Goal: Task Accomplishment & Management: Manage account settings

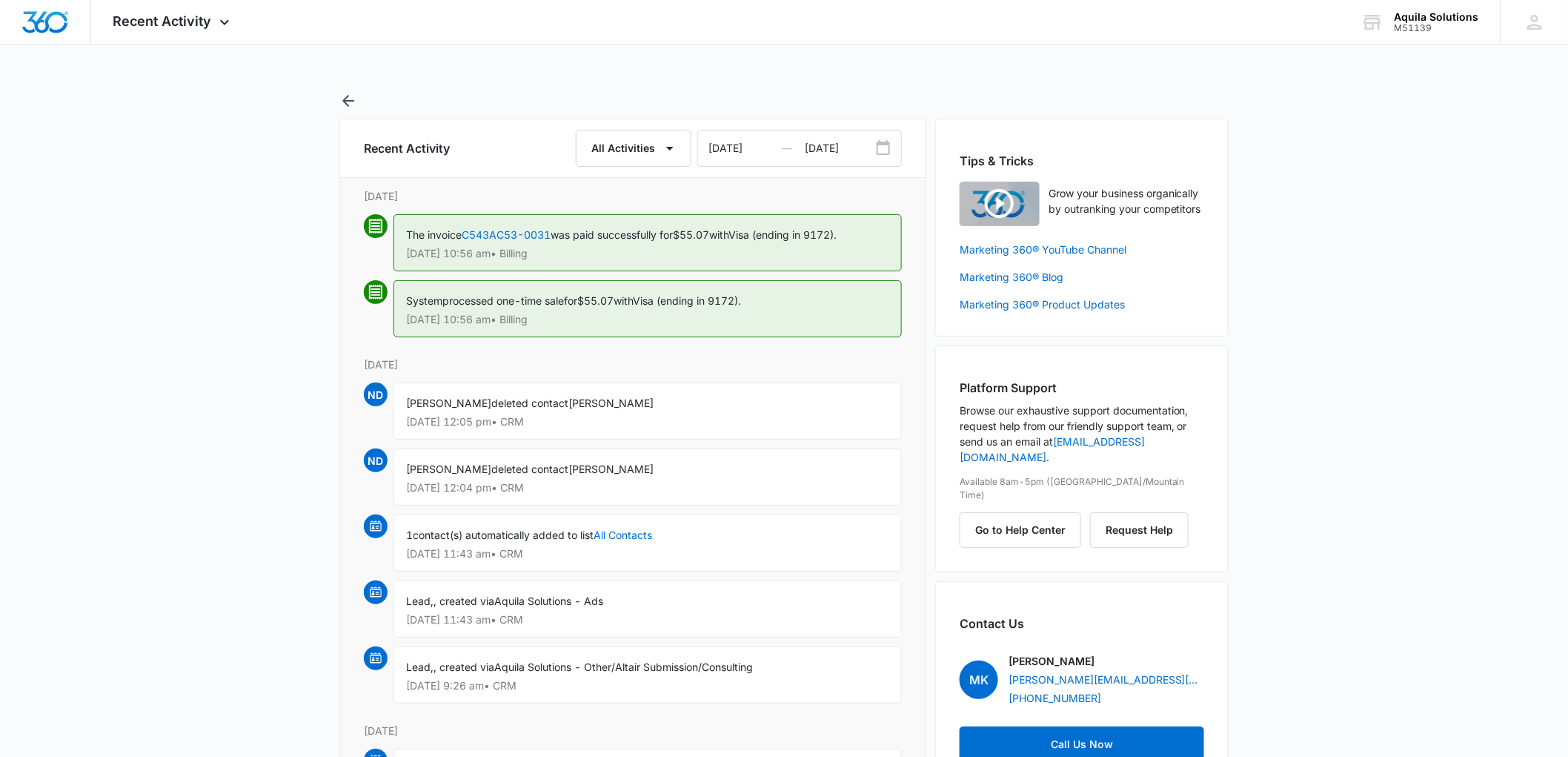
click at [346, 99] on icon "button" at bounding box center [349, 101] width 11 height 11
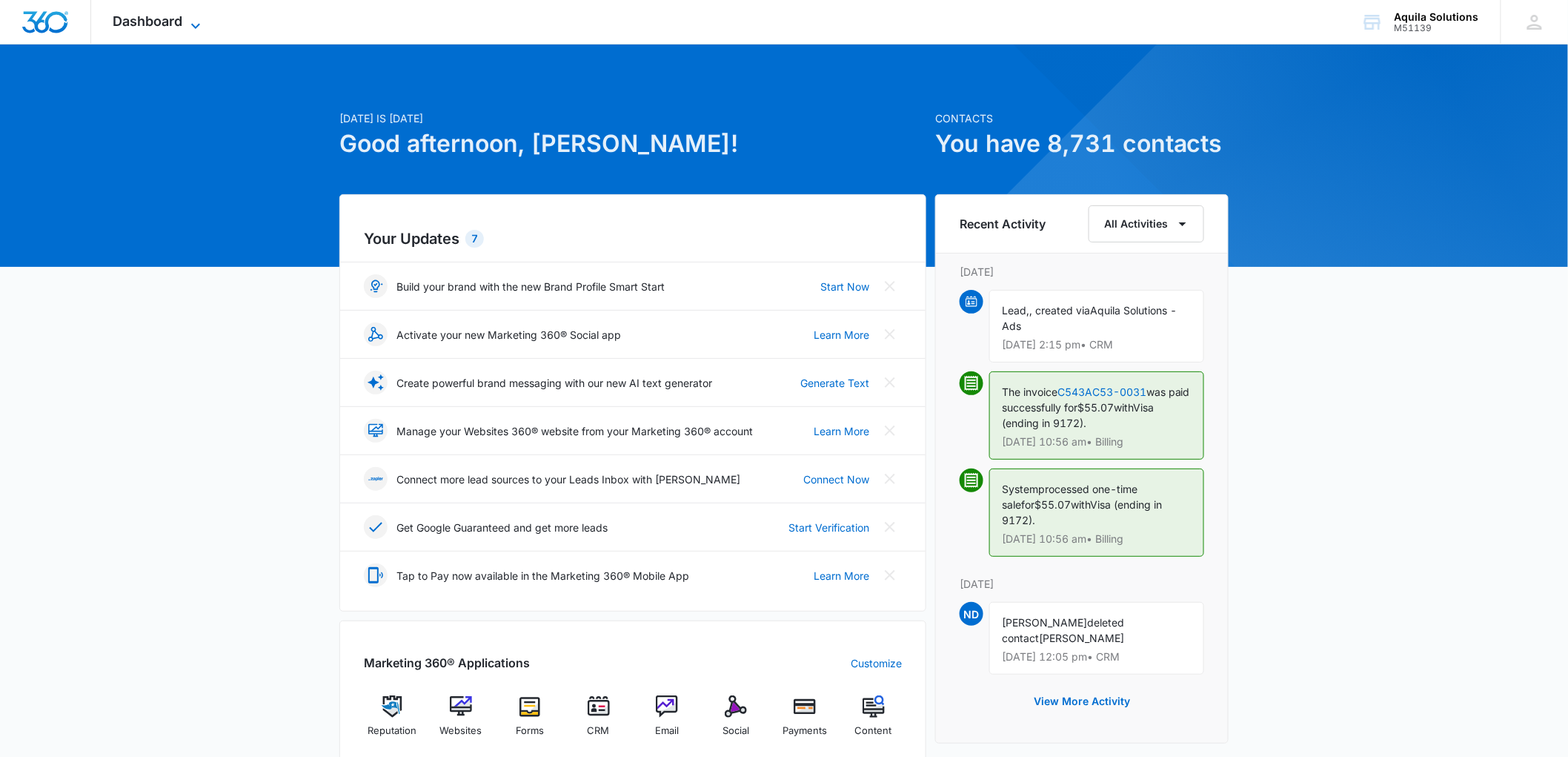
click at [158, 15] on span "Dashboard" at bounding box center [147, 21] width 69 height 15
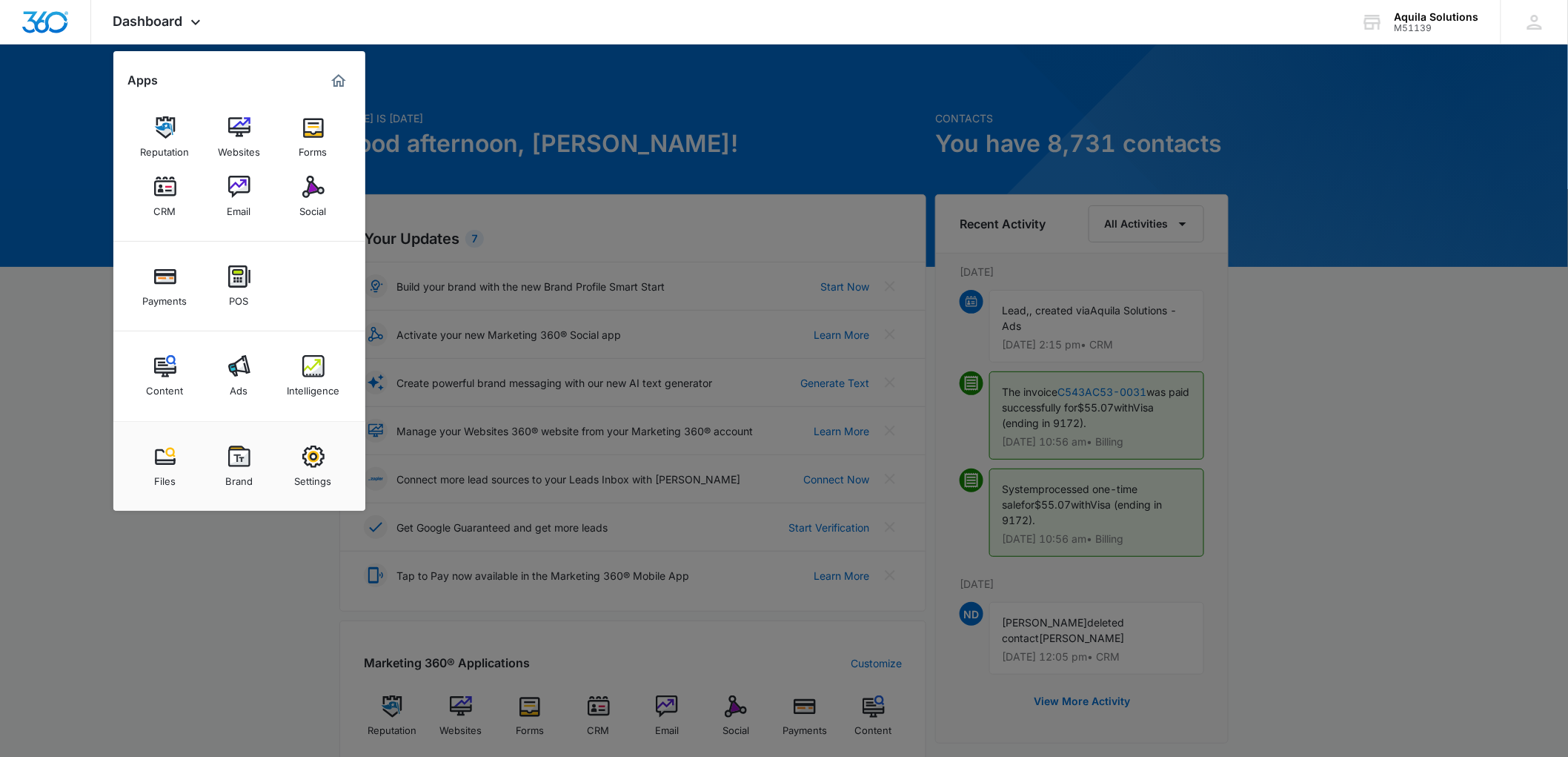
click at [237, 194] on img at bounding box center [238, 186] width 22 height 22
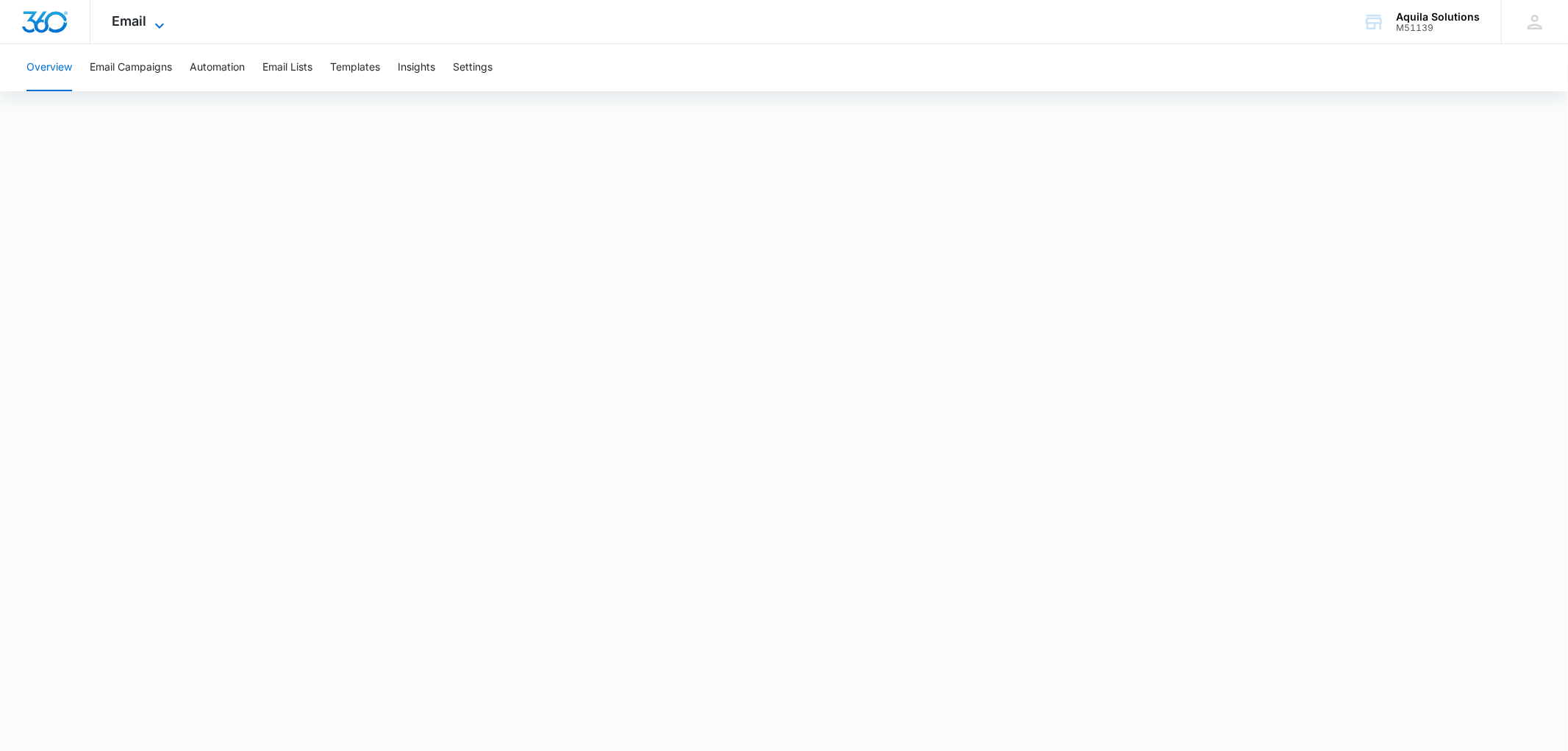
click at [157, 24] on icon at bounding box center [159, 25] width 18 height 18
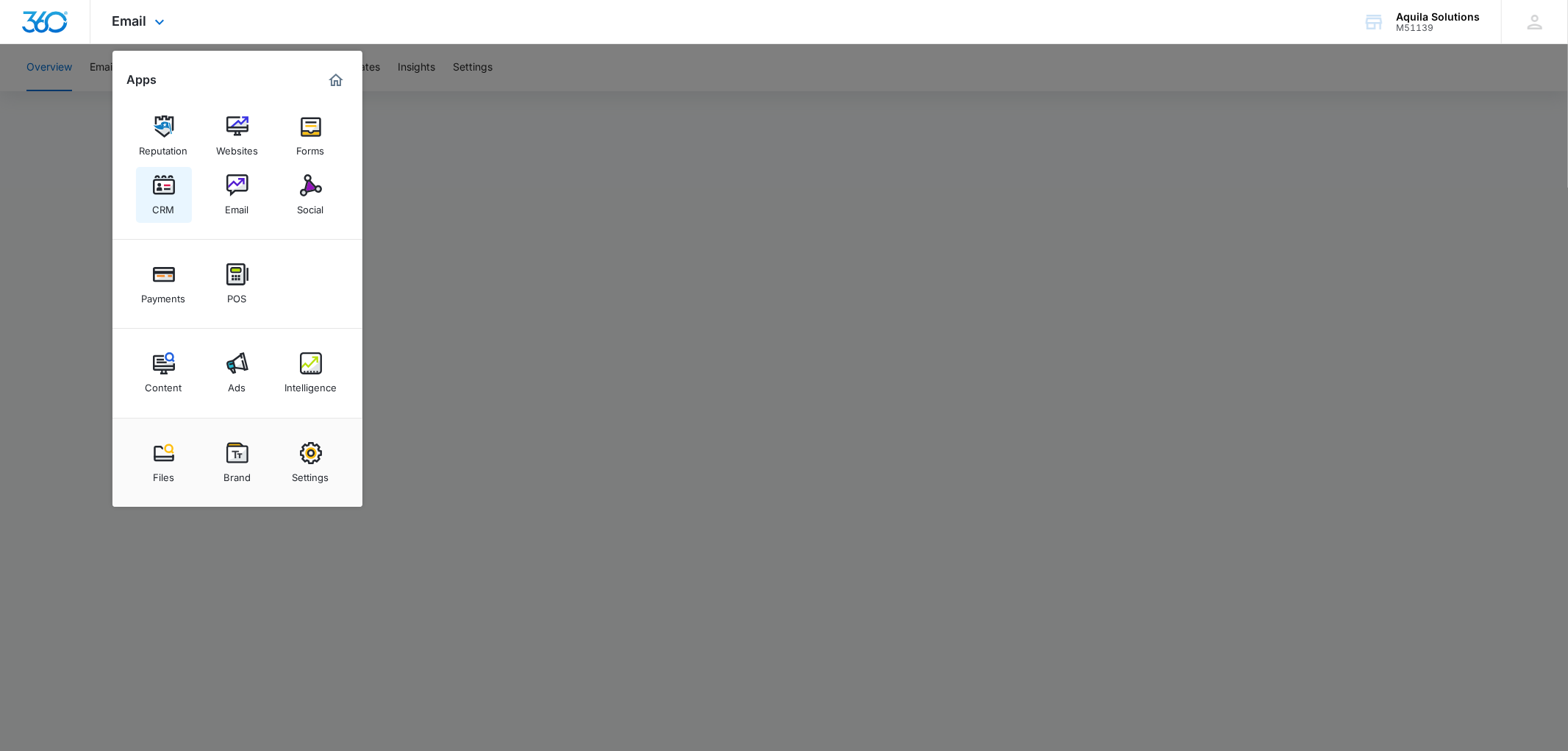
click at [167, 188] on img at bounding box center [163, 185] width 22 height 22
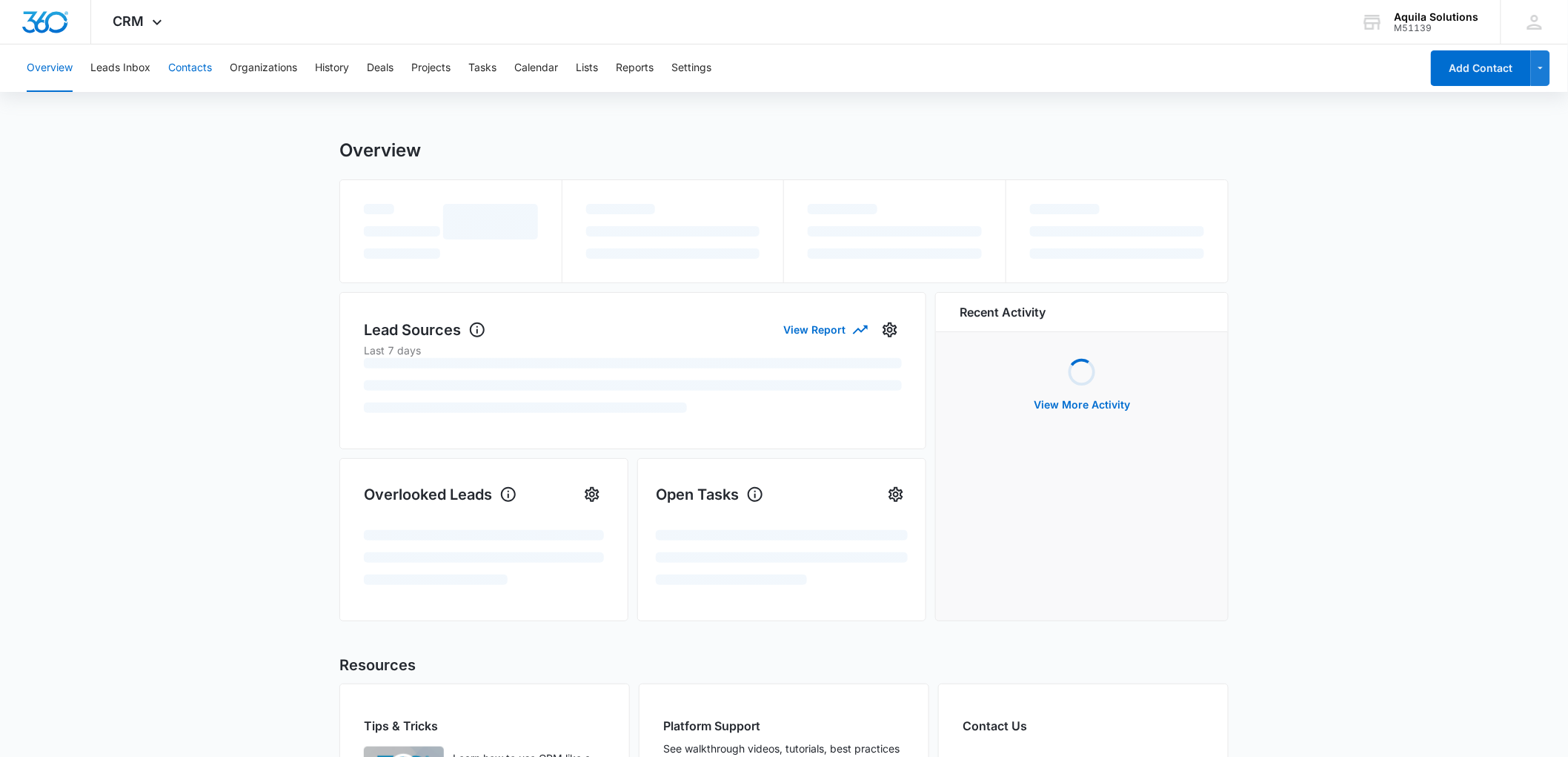
click at [177, 69] on button "Contacts" at bounding box center [190, 68] width 44 height 47
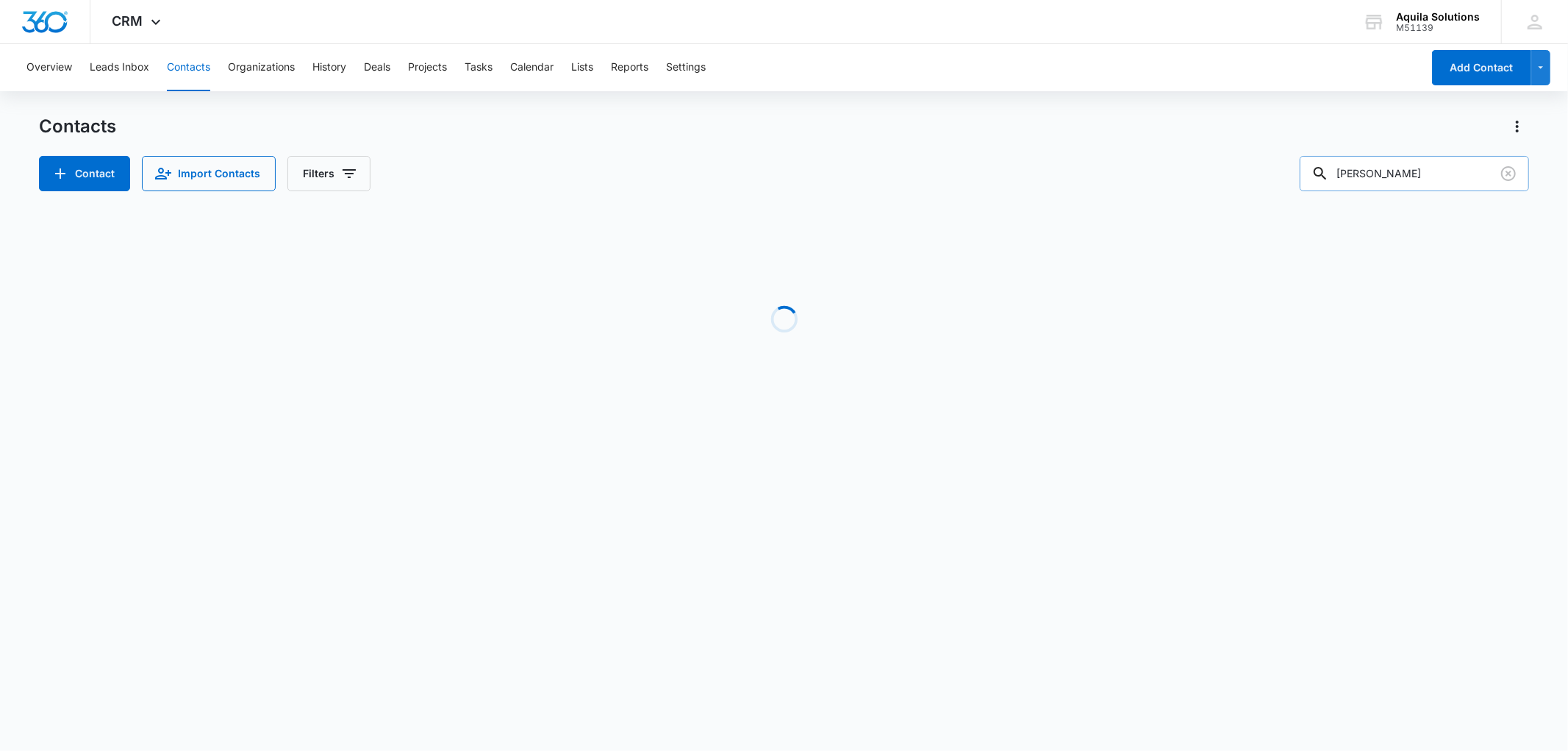
click at [1369, 177] on input "[PERSON_NAME]" at bounding box center [1414, 172] width 229 height 35
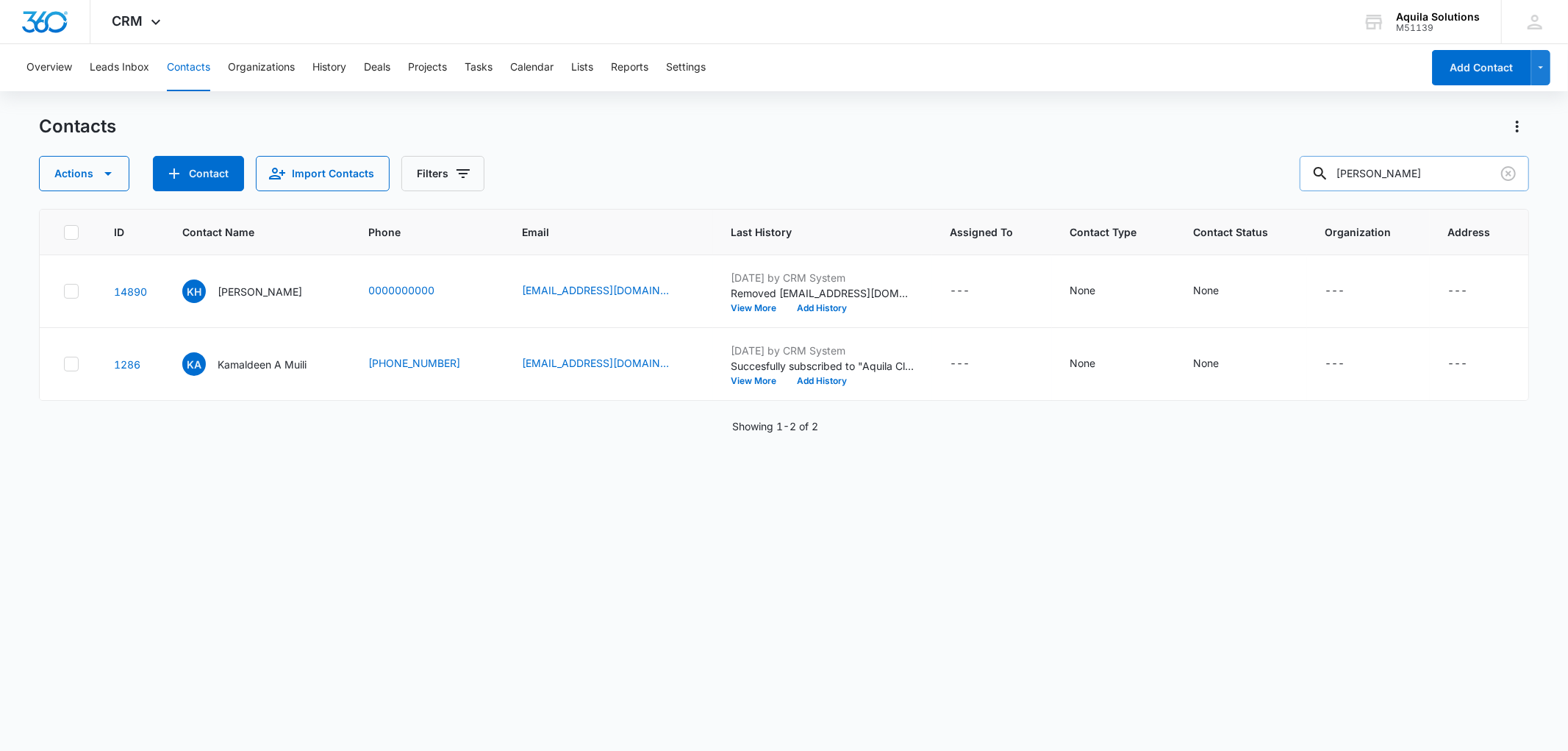
type input "[PERSON_NAME]"
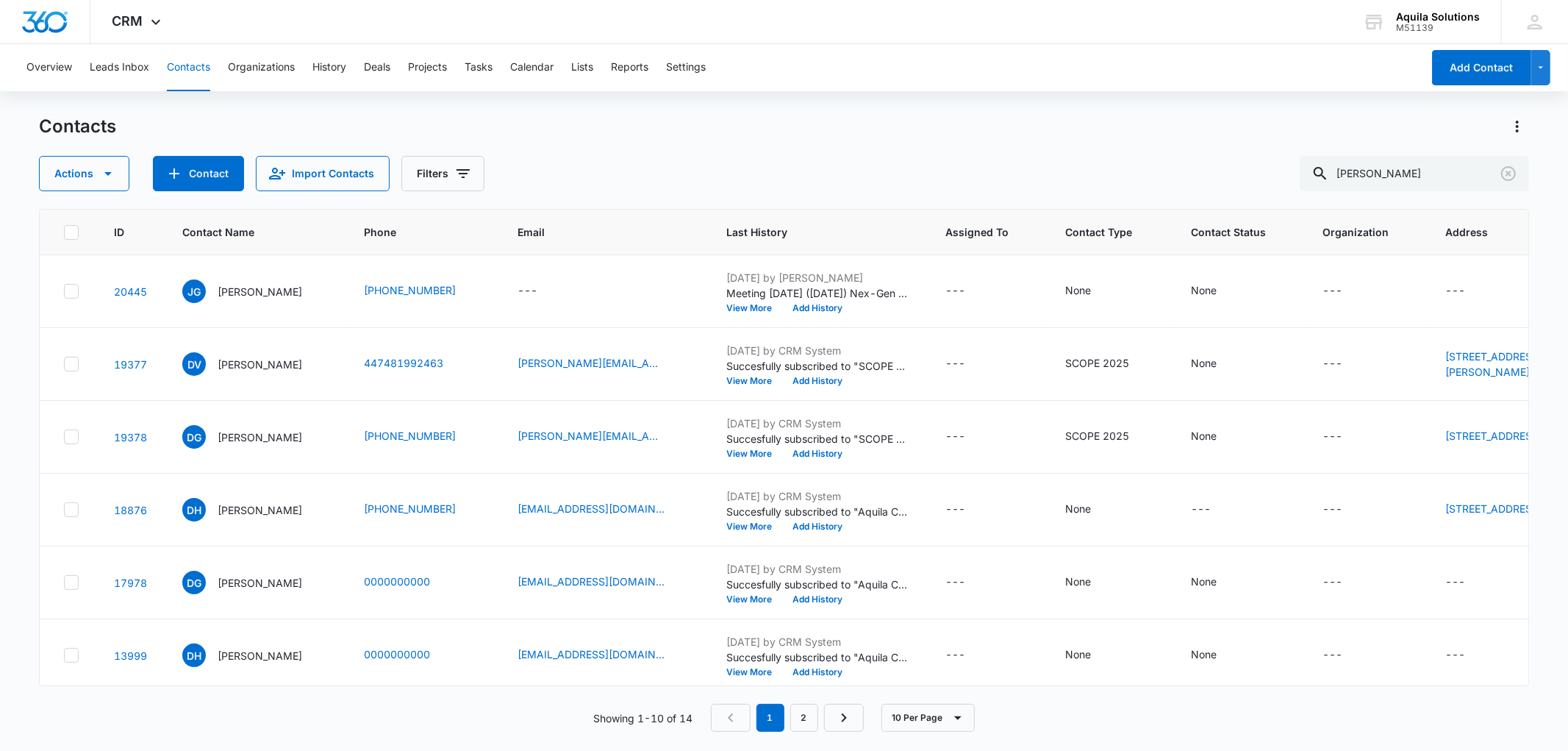
click at [10, 263] on main "Contacts Actions Contact Import Contacts Filters [PERSON_NAME] ID Contact Name …" at bounding box center [784, 433] width 1568 height 635
click at [154, 13] on div "CRM Apps Reputation Websites Forms CRM Email Social Payments POS Content Ads In…" at bounding box center [138, 22] width 96 height 43
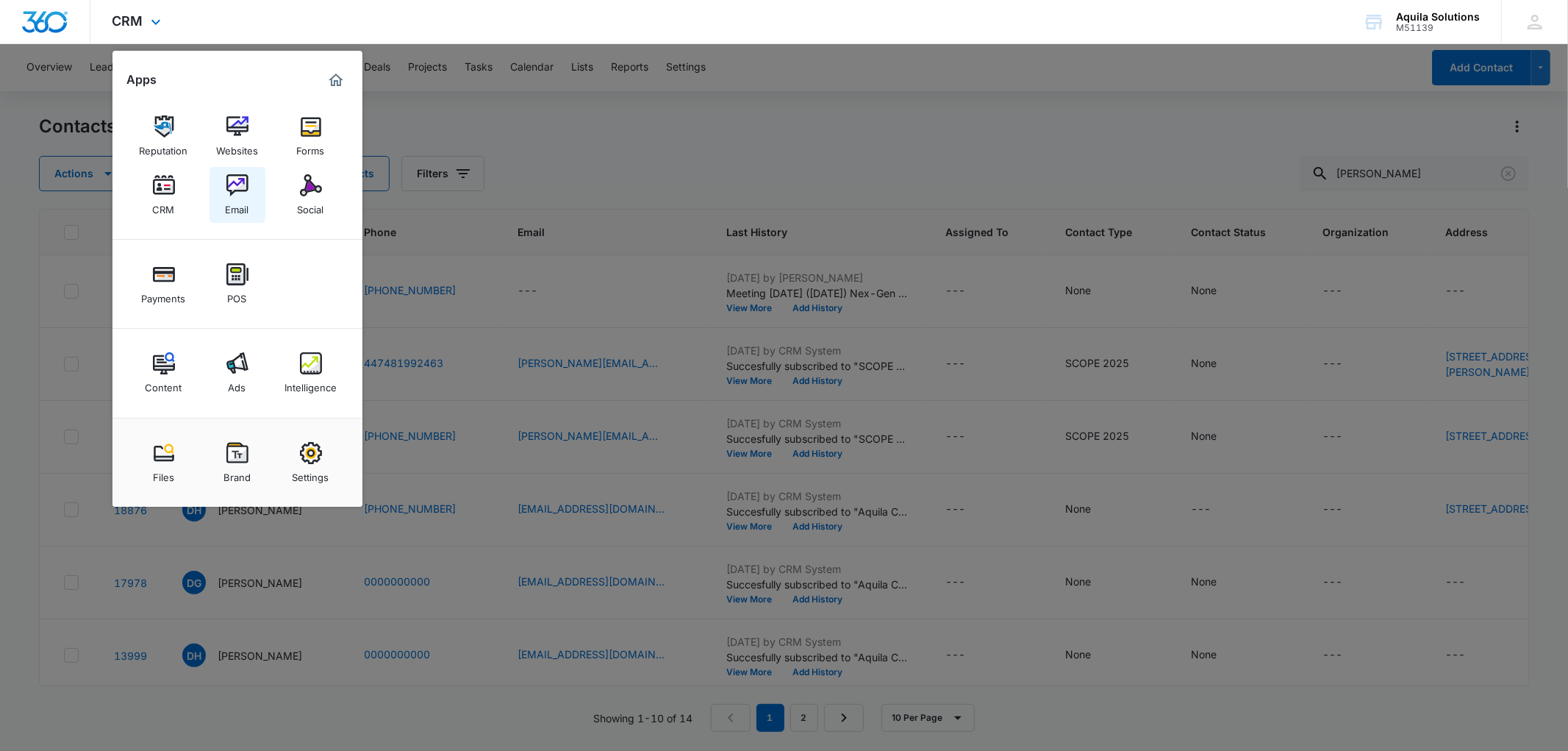
click at [212, 188] on link "Email" at bounding box center [236, 194] width 56 height 56
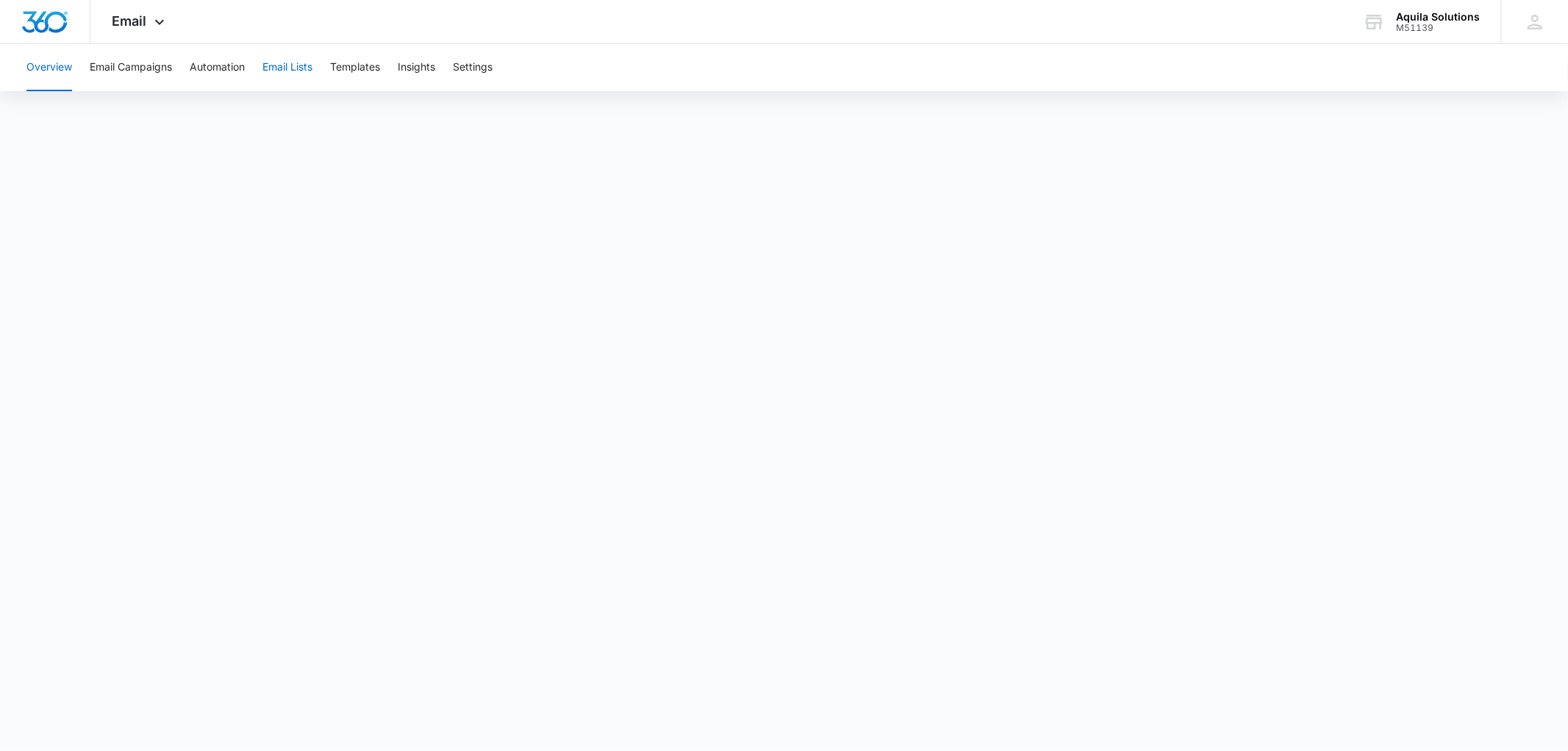
click at [294, 69] on button "Email Lists" at bounding box center [287, 68] width 50 height 47
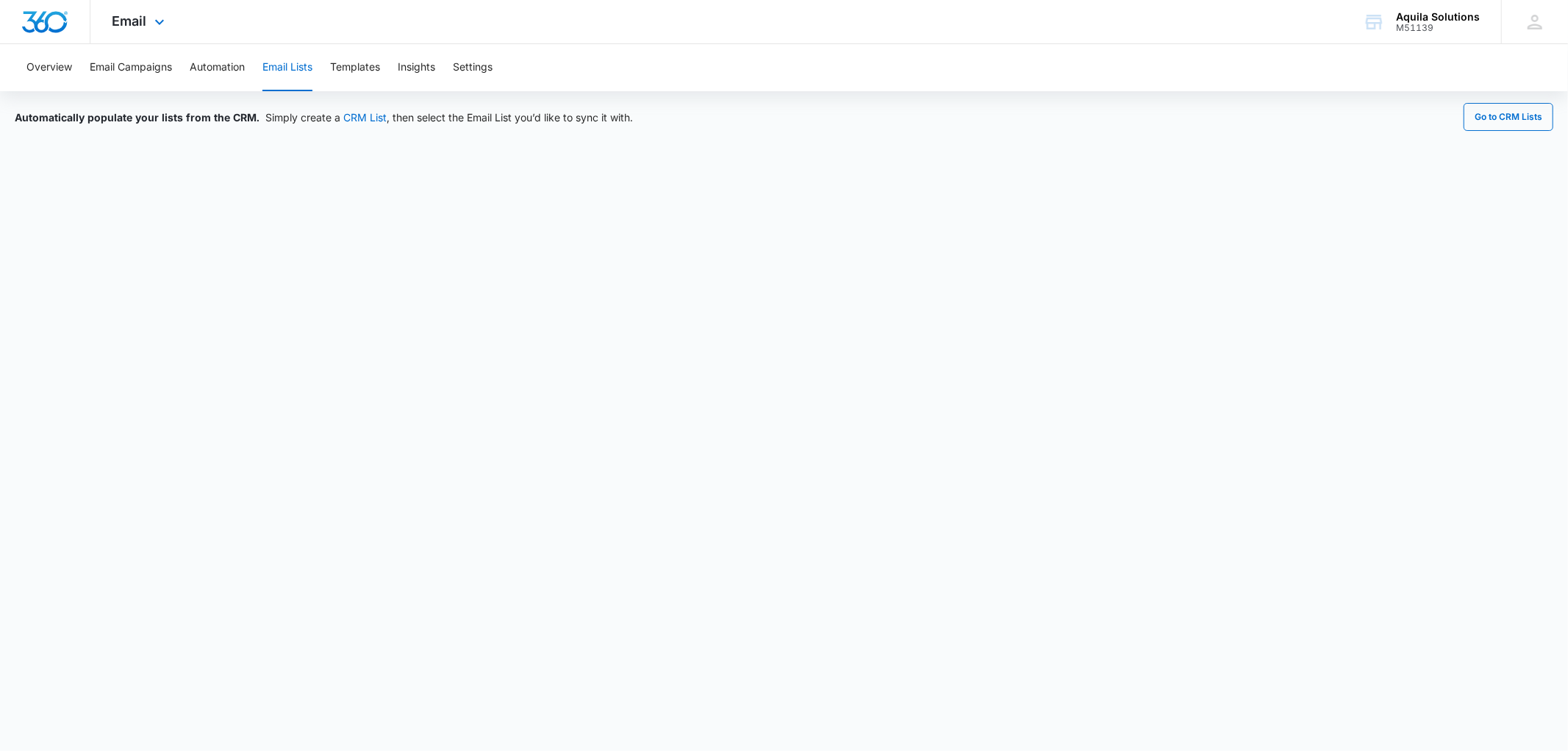
click at [26, 24] on img "Dashboard" at bounding box center [45, 22] width 47 height 22
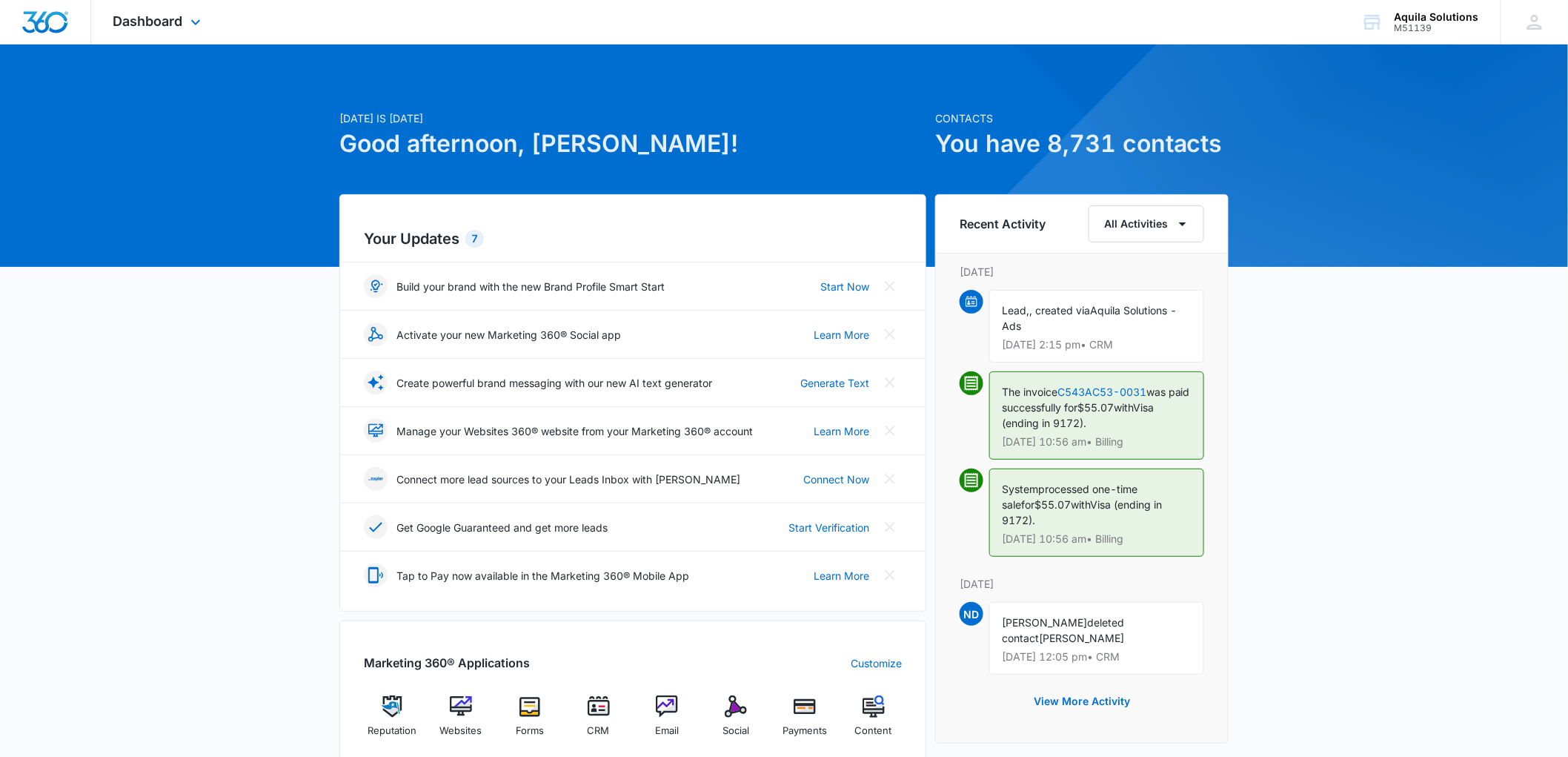
click at [145, 10] on div "Dashboard Apps Reputation Websites Forms CRM Email Social Payments POS Content …" at bounding box center [159, 22] width 136 height 44
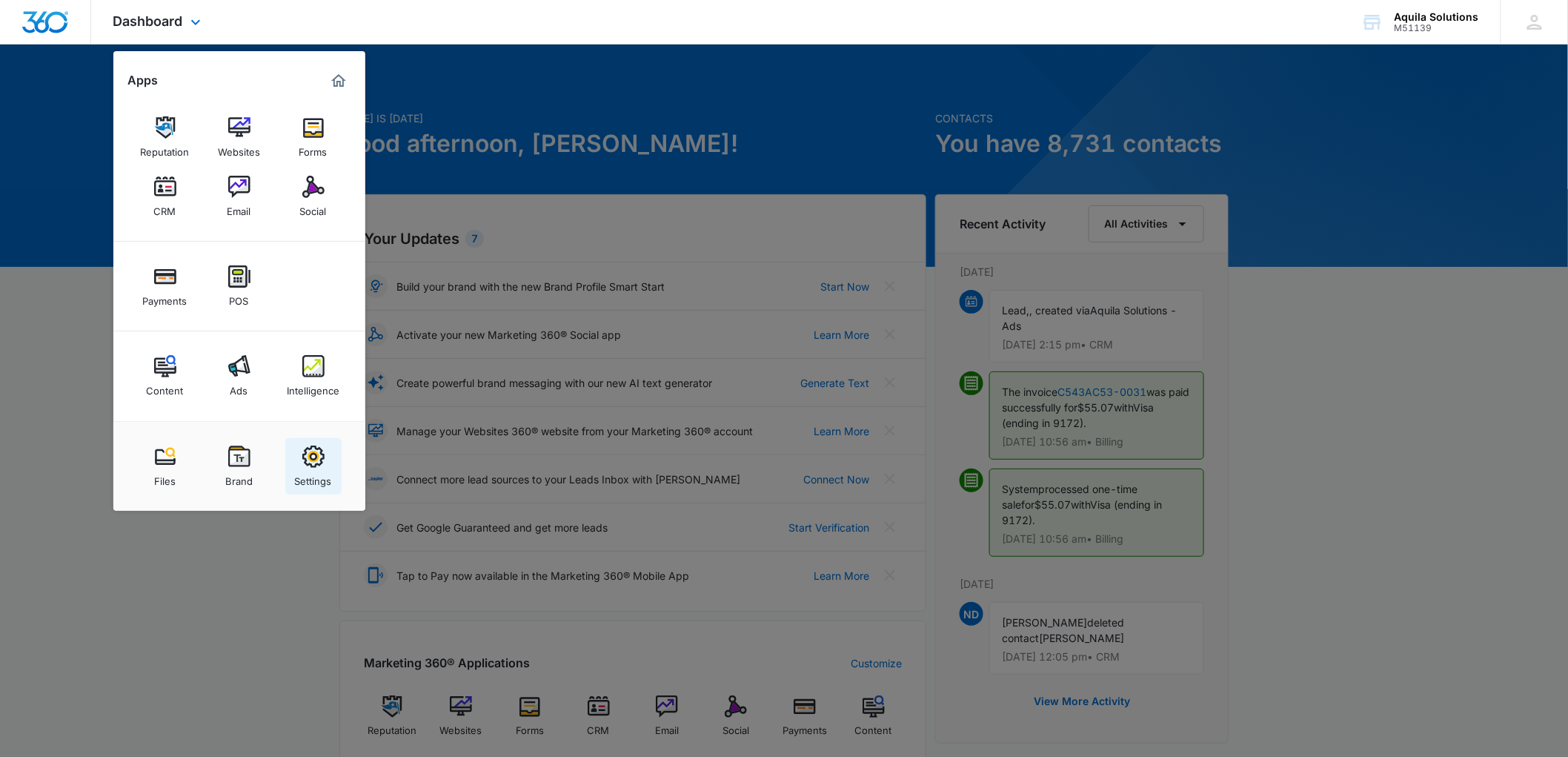
click at [312, 462] on img at bounding box center [312, 456] width 22 height 22
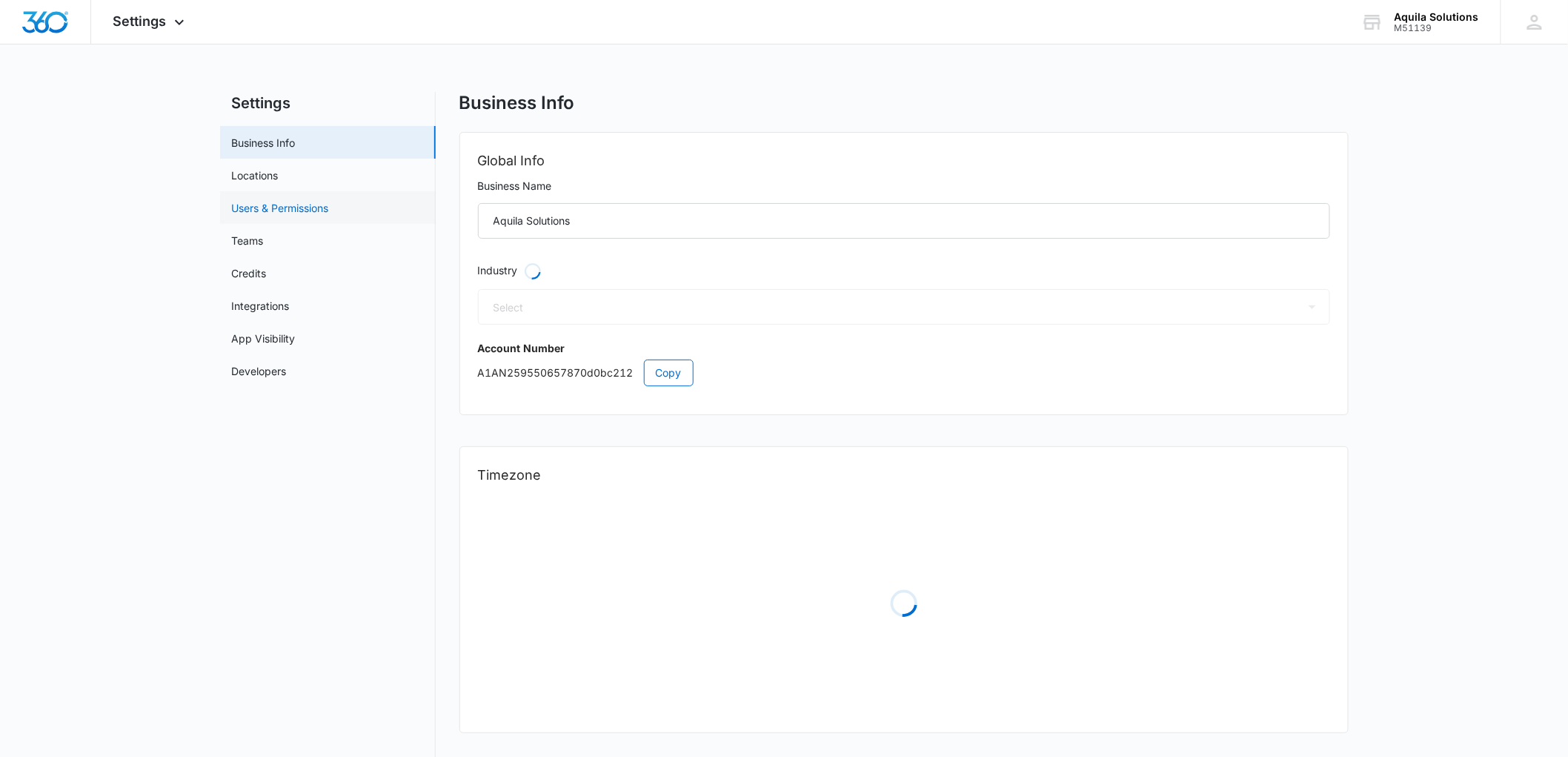
click at [295, 200] on link "Users & Permissions" at bounding box center [280, 208] width 97 height 15
select select "32"
select select "US"
select select "America/New_York"
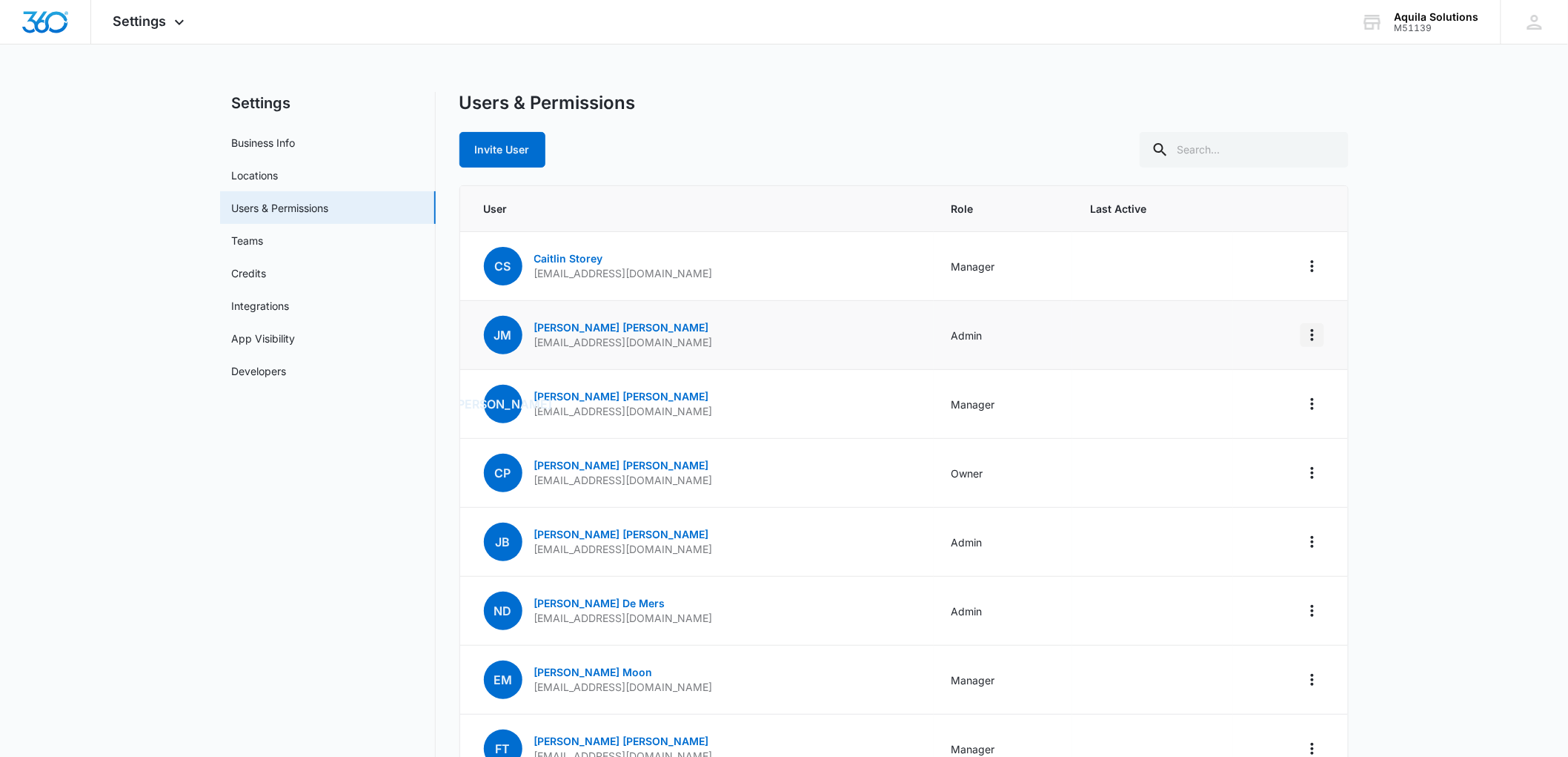
click at [1311, 335] on icon "Actions" at bounding box center [1313, 334] width 18 height 18
click at [1186, 426] on button "Remove User" at bounding box center [1229, 419] width 187 height 22
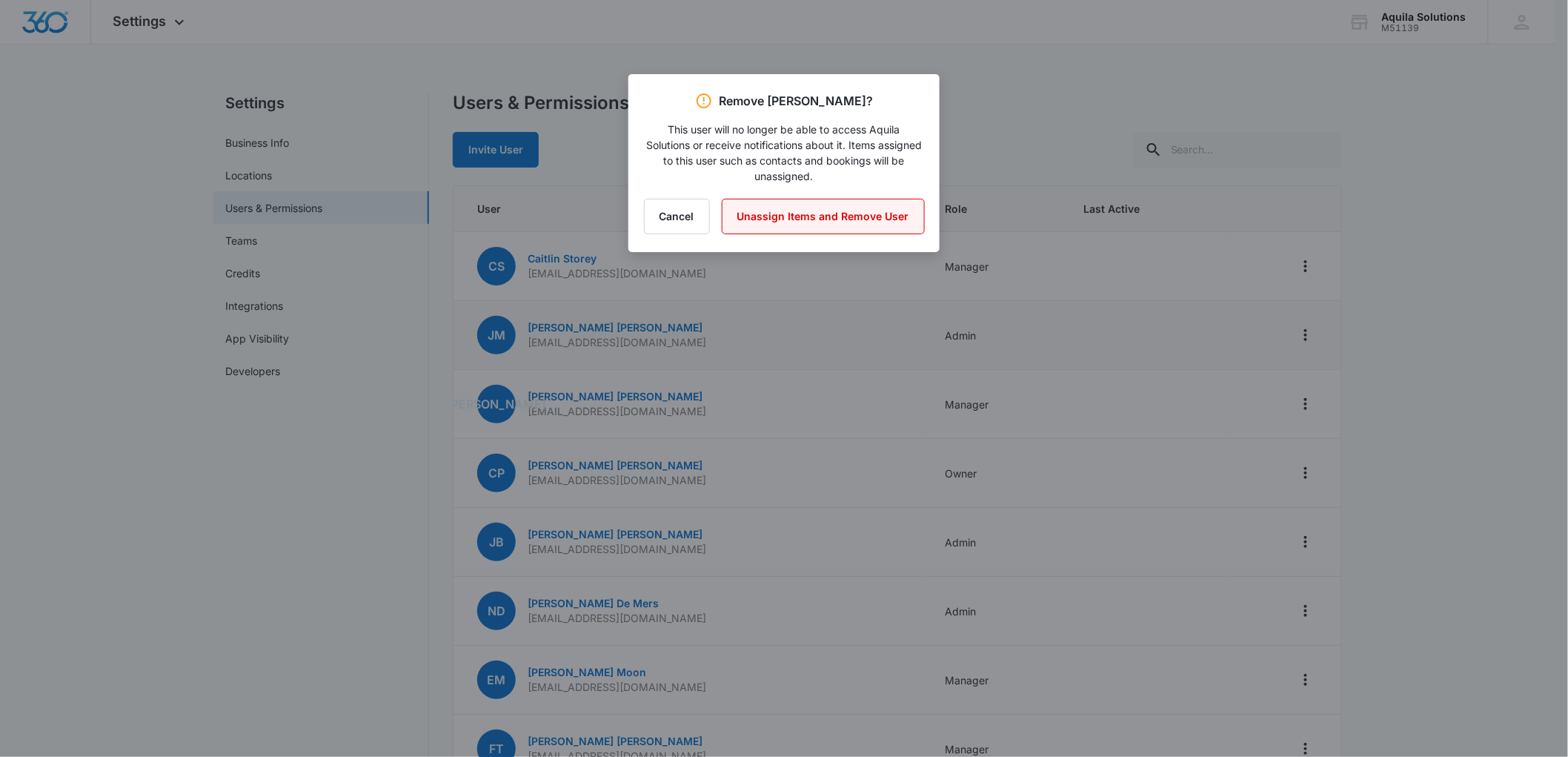
click at [760, 220] on button "Unassign Items and Remove User" at bounding box center [823, 216] width 203 height 35
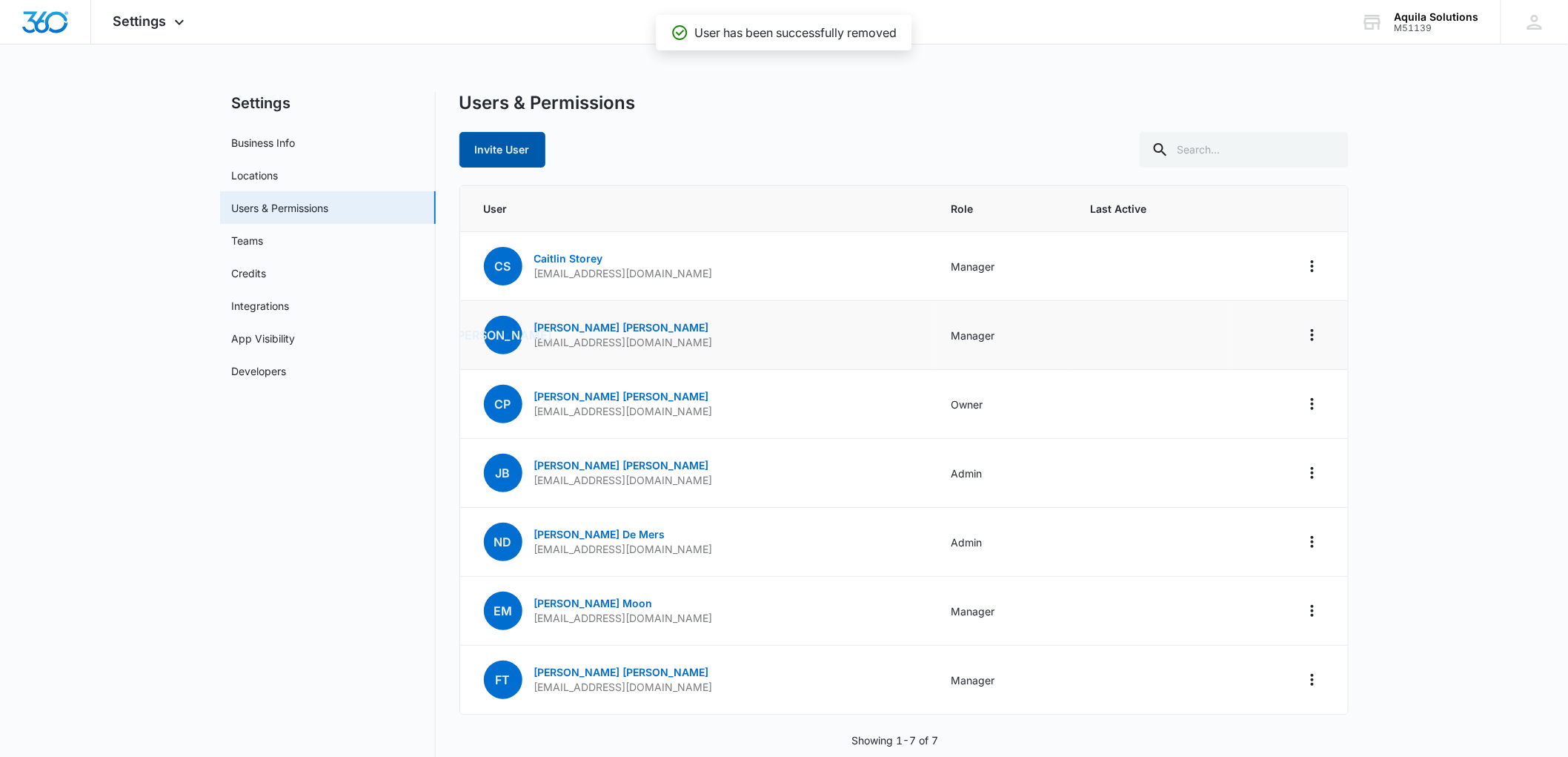
click at [509, 145] on button "Invite User" at bounding box center [502, 149] width 86 height 35
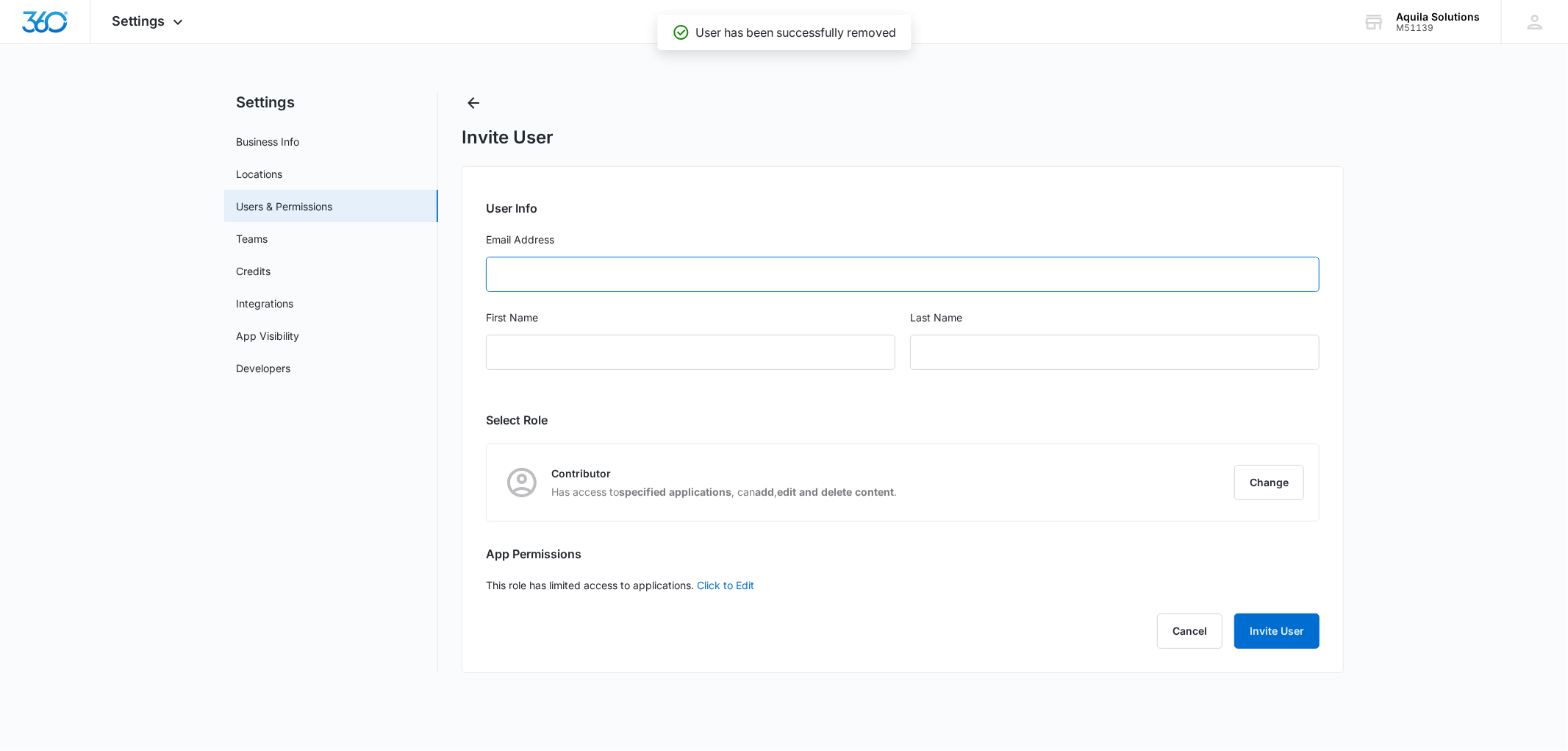
click at [527, 278] on input "Email Address" at bounding box center [902, 273] width 833 height 35
type input "[EMAIL_ADDRESS][DOMAIN_NAME]"
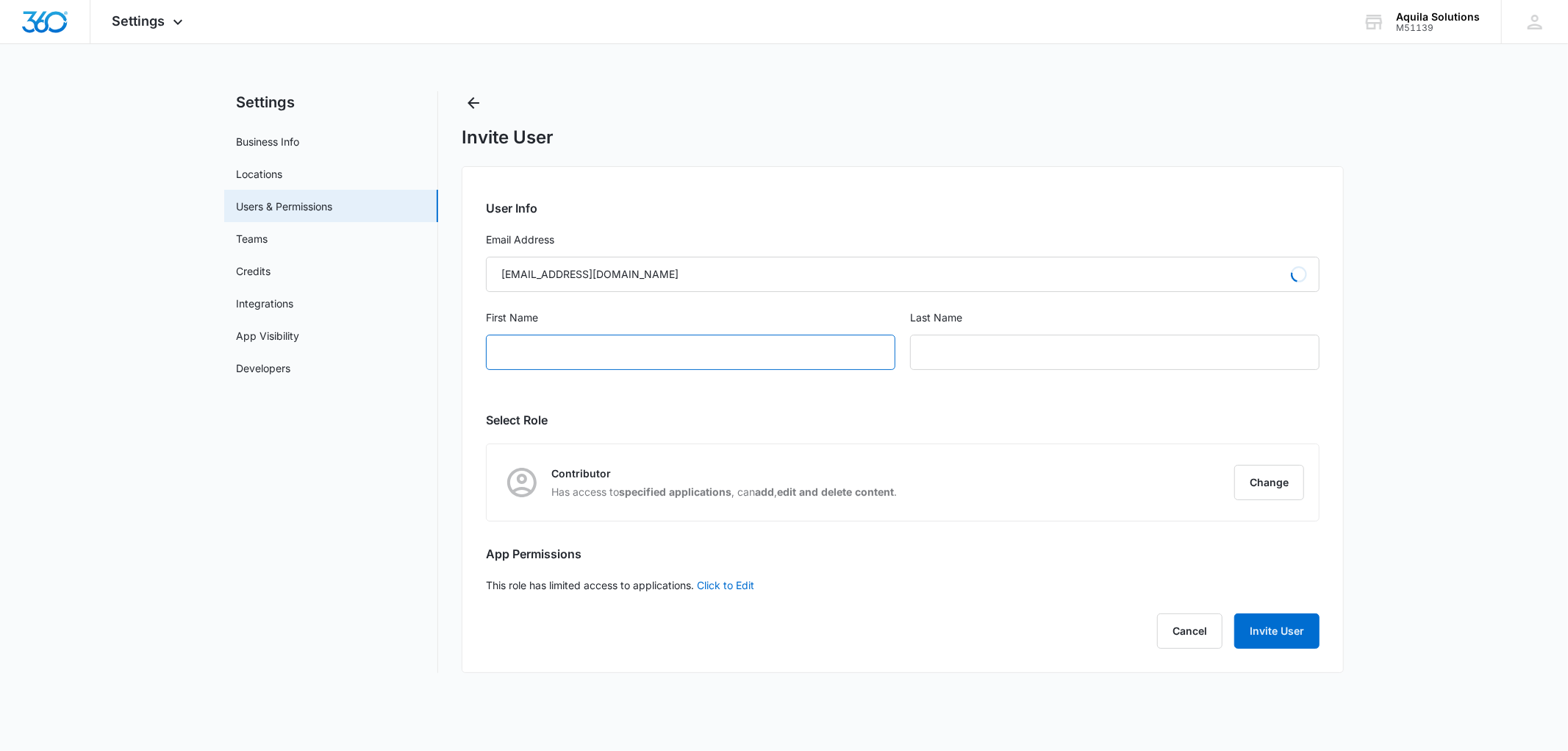
click at [516, 354] on input "First Name" at bounding box center [690, 351] width 410 height 35
type input "[PERSON_NAME]"
click at [798, 386] on div "First Name [PERSON_NAME]" at bounding box center [690, 349] width 410 height 78
click at [697, 341] on div "[PERSON_NAME]" at bounding box center [690, 351] width 410 height 35
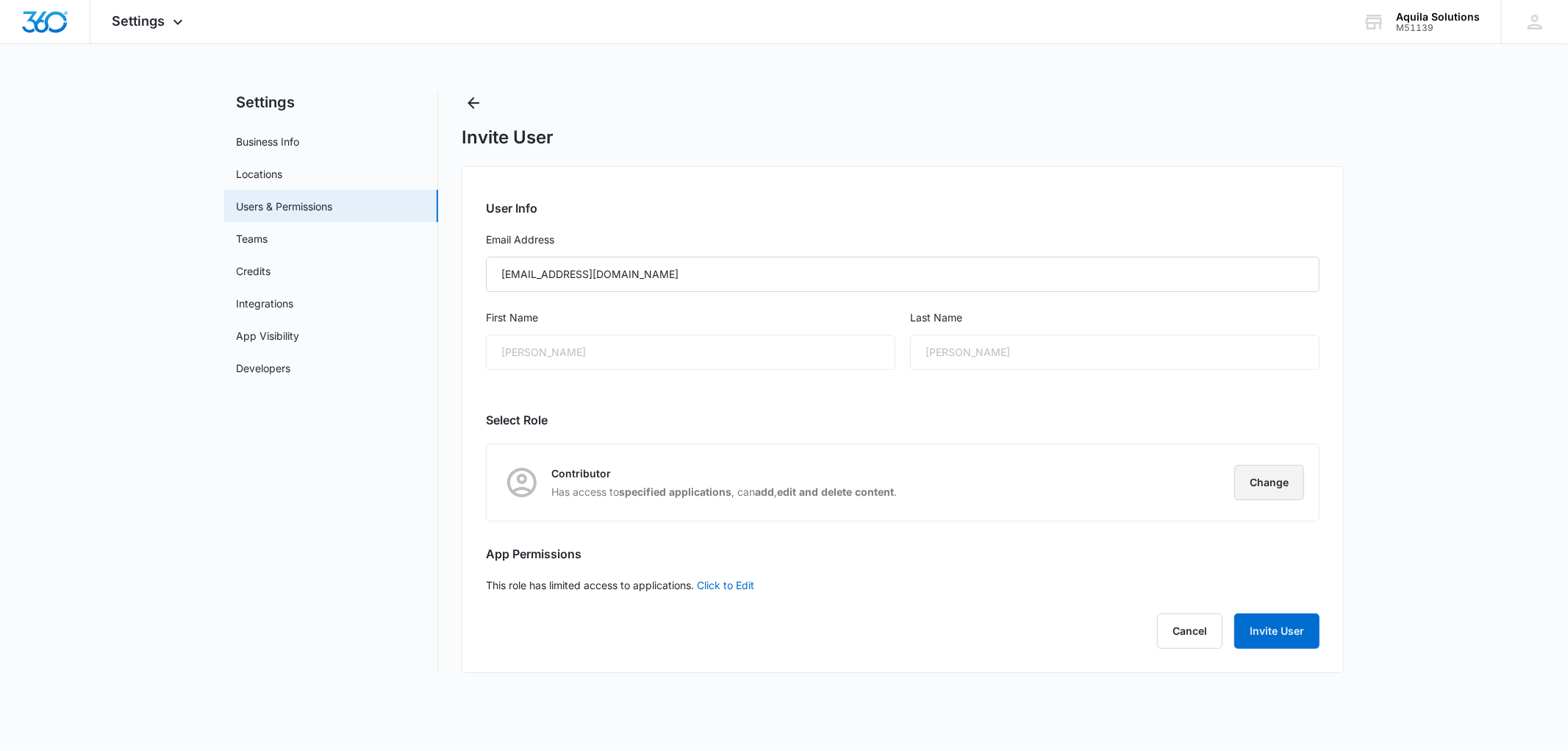
click at [1261, 481] on button "Change" at bounding box center [1269, 482] width 70 height 35
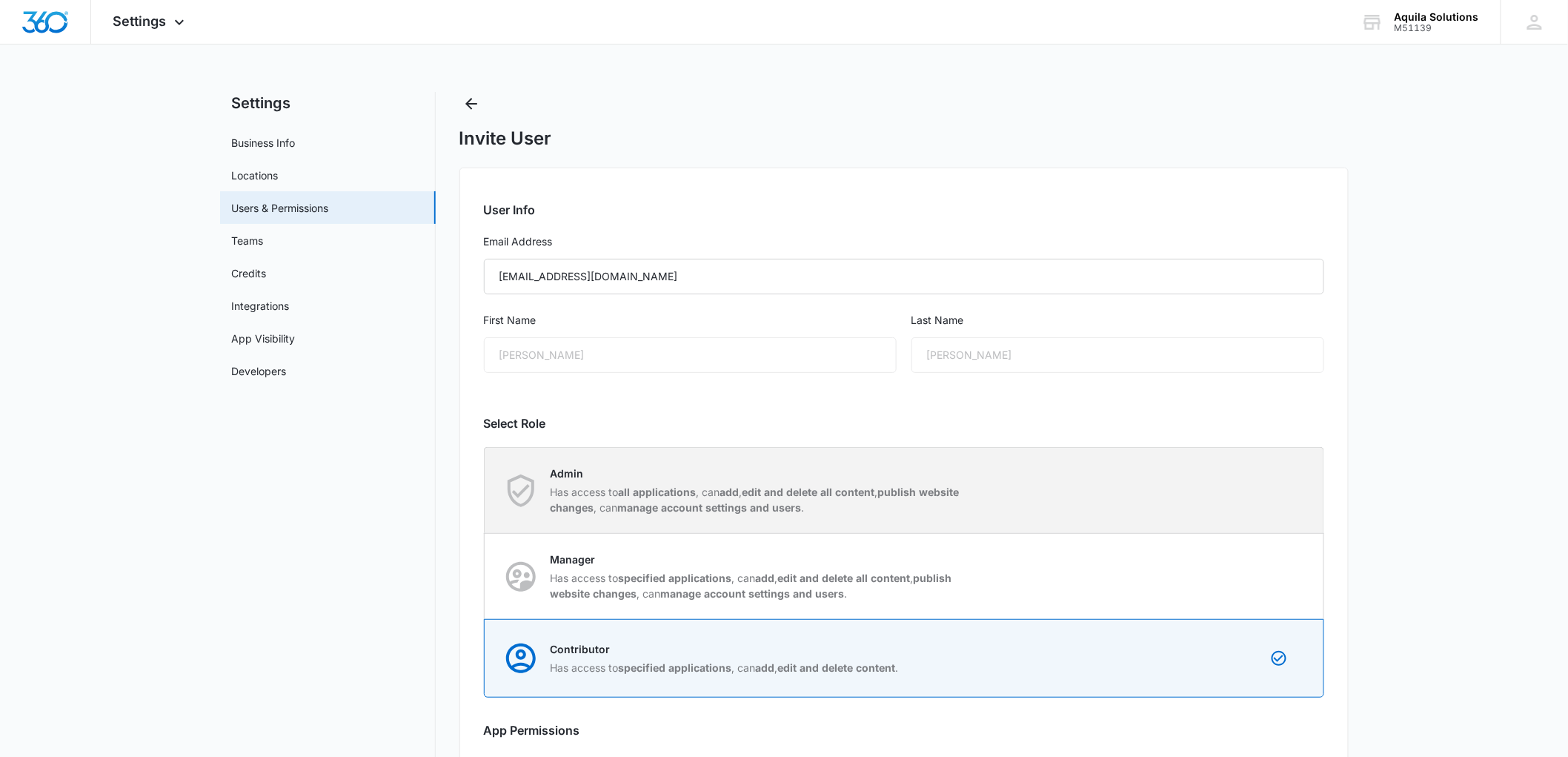
click at [549, 476] on div "Admin Has access to all applications , can add , edit and delete all content , …" at bounding box center [734, 490] width 467 height 49
click at [485, 490] on input "Admin Has access to all applications , can add , edit and delete all content , …" at bounding box center [484, 490] width 1 height 1
radio input "true"
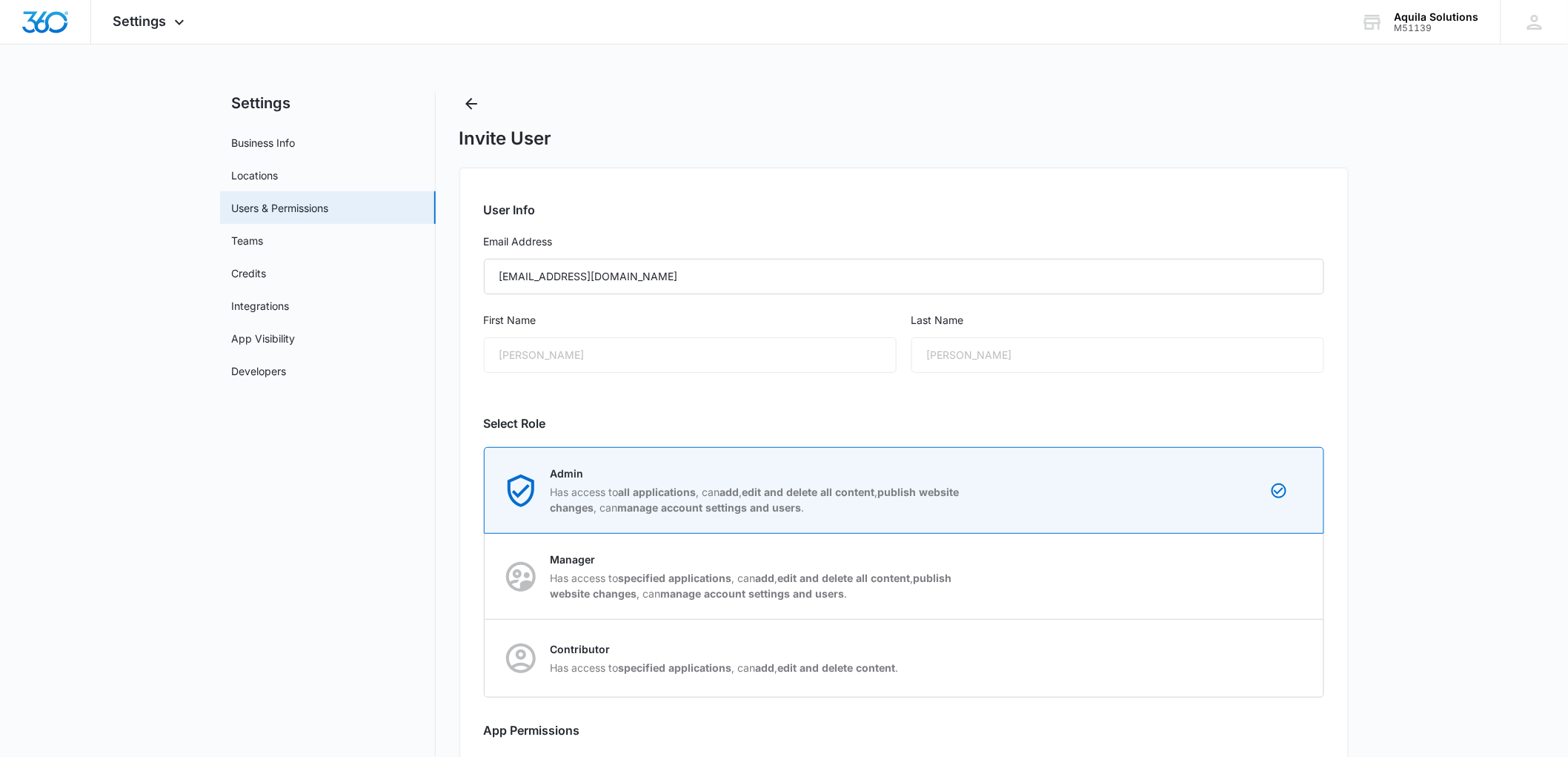
click at [717, 409] on div "User Info Email Address [EMAIL_ADDRESS][DOMAIN_NAME] First Name [PERSON_NAME] L…" at bounding box center [904, 508] width 890 height 683
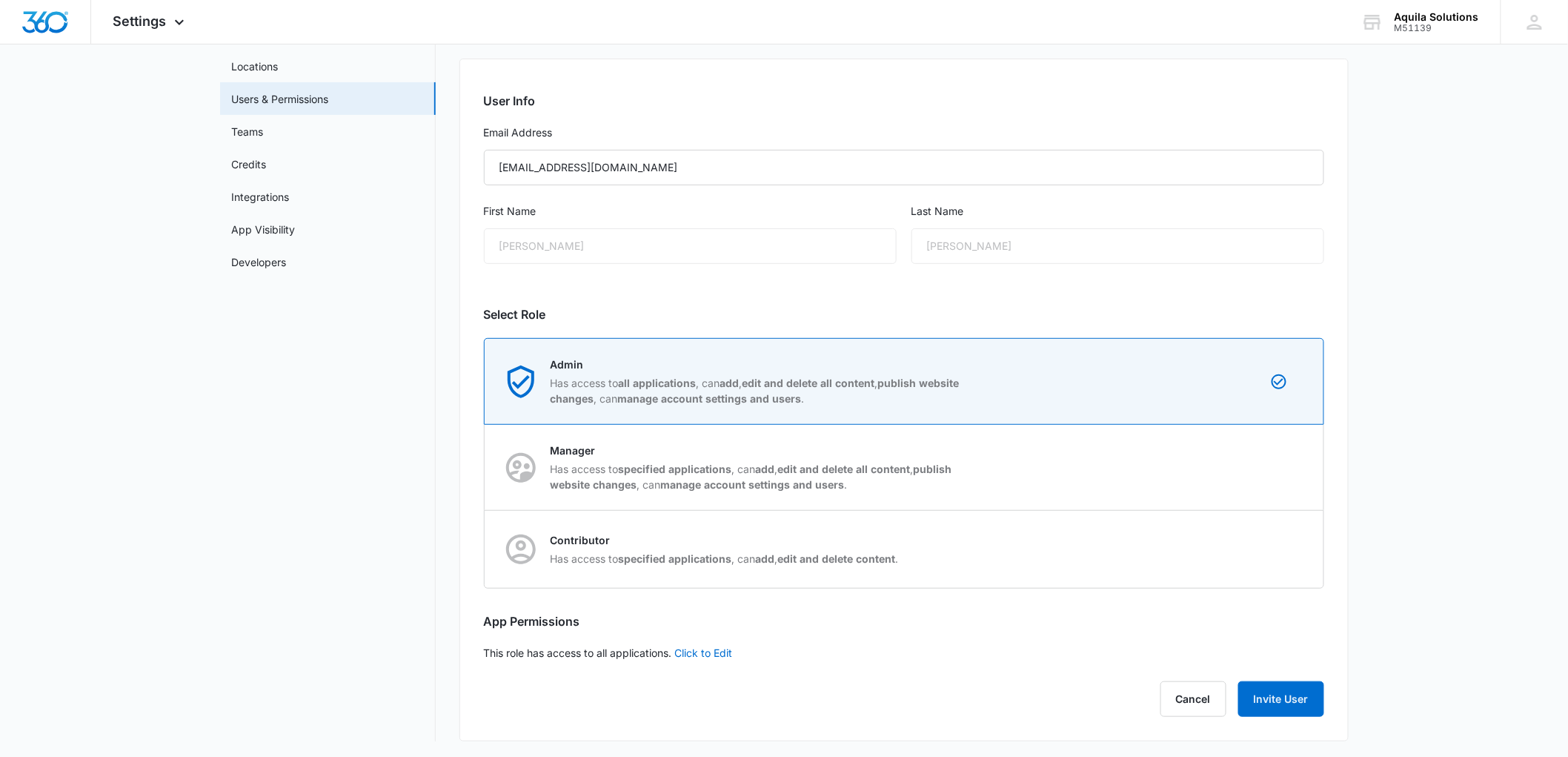
scroll to position [111, 0]
click at [1281, 697] on button "Invite User" at bounding box center [1281, 696] width 86 height 35
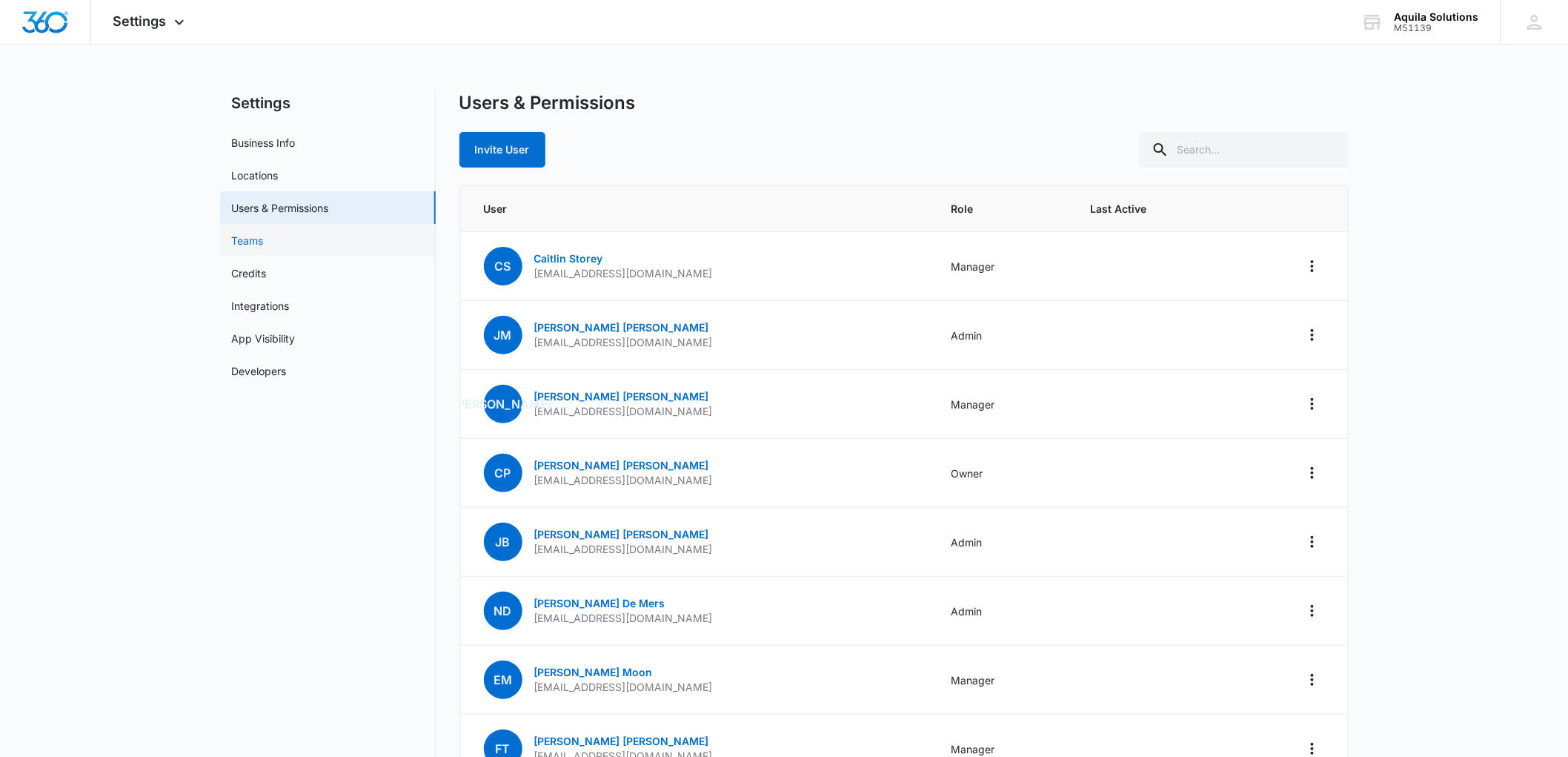
click at [264, 233] on link "Teams" at bounding box center [248, 240] width 32 height 15
click at [261, 238] on link "Teams" at bounding box center [248, 240] width 32 height 15
